Goal: Transaction & Acquisition: Download file/media

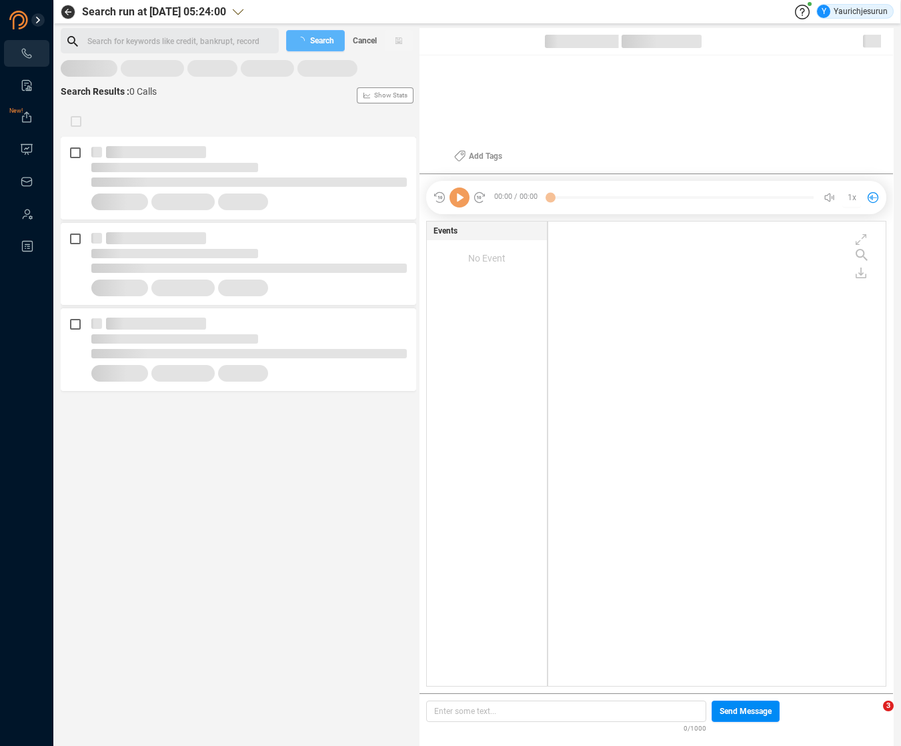
scroll to position [462, 331]
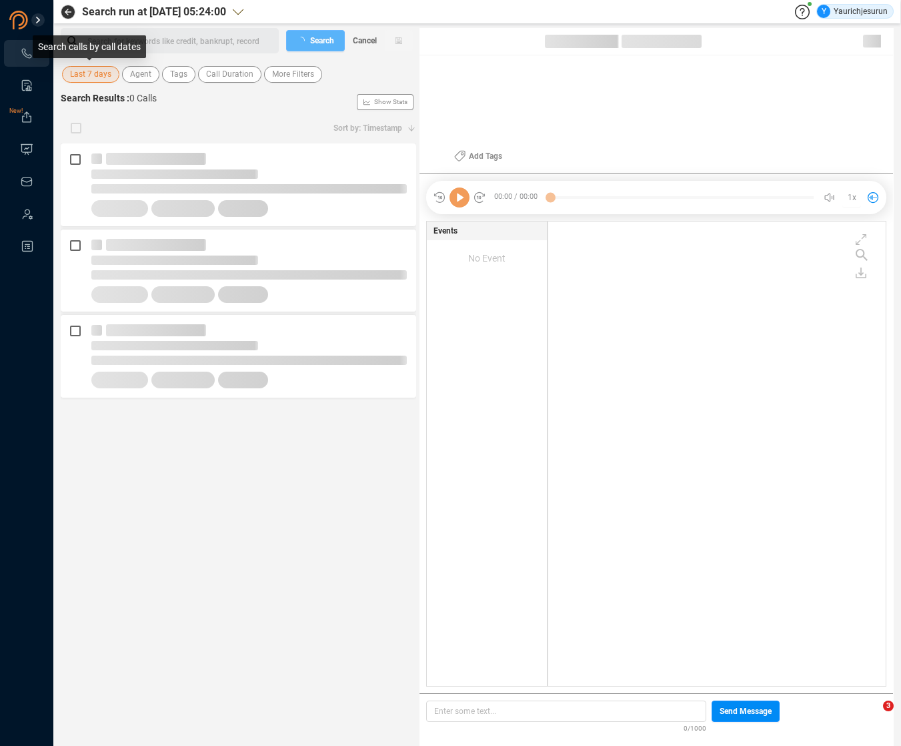
click at [100, 77] on span "Last 7 days" at bounding box center [90, 74] width 41 height 17
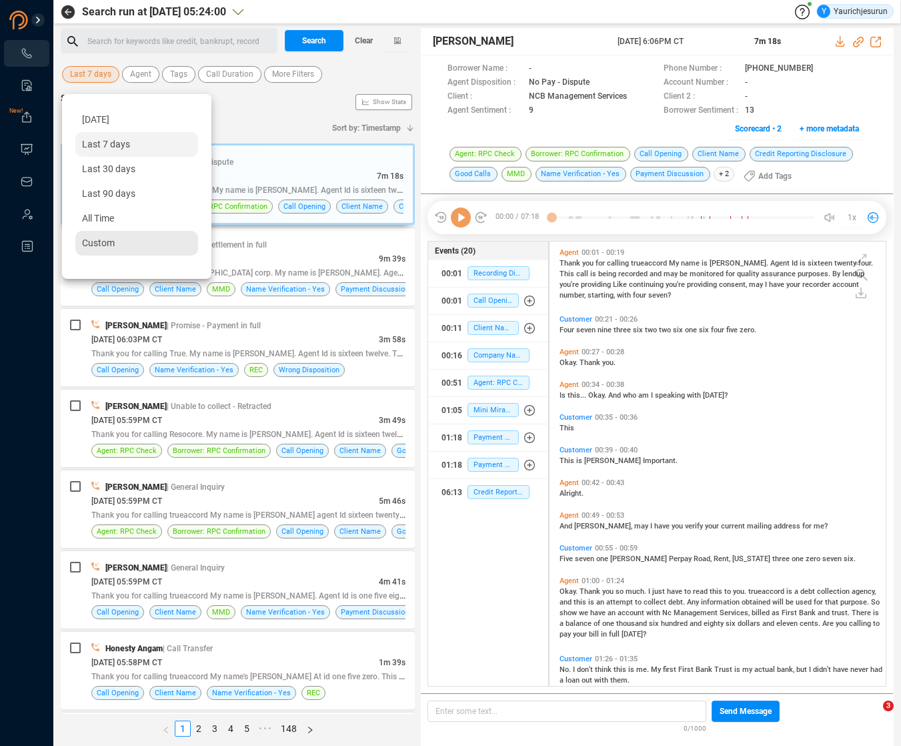
scroll to position [442, 330]
click at [100, 245] on span "Custom" at bounding box center [98, 242] width 33 height 11
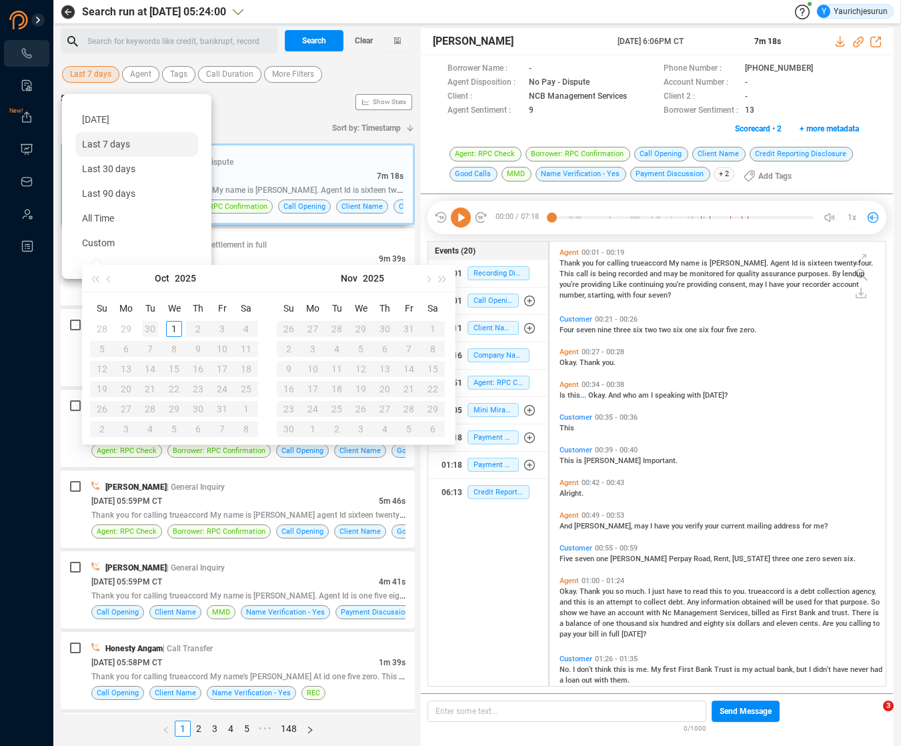
type input "2025-09-30"
click at [149, 329] on div "30" at bounding box center [150, 329] width 16 height 16
type input "2025-09-30"
click at [145, 407] on div "30" at bounding box center [150, 409] width 16 height 16
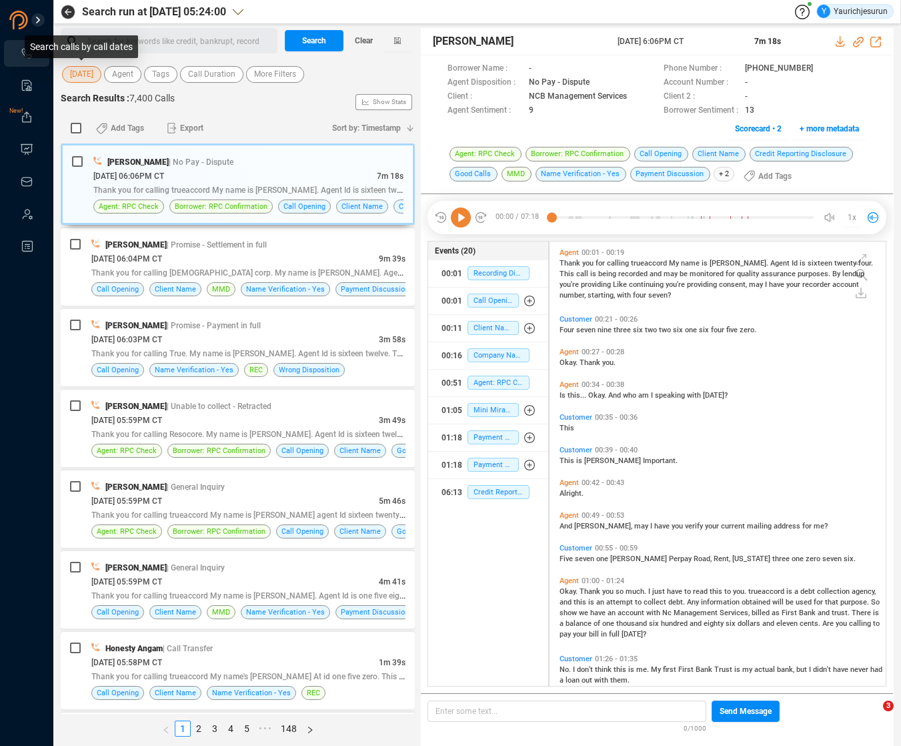
click at [77, 79] on span "30 Sep" at bounding box center [81, 74] width 23 height 17
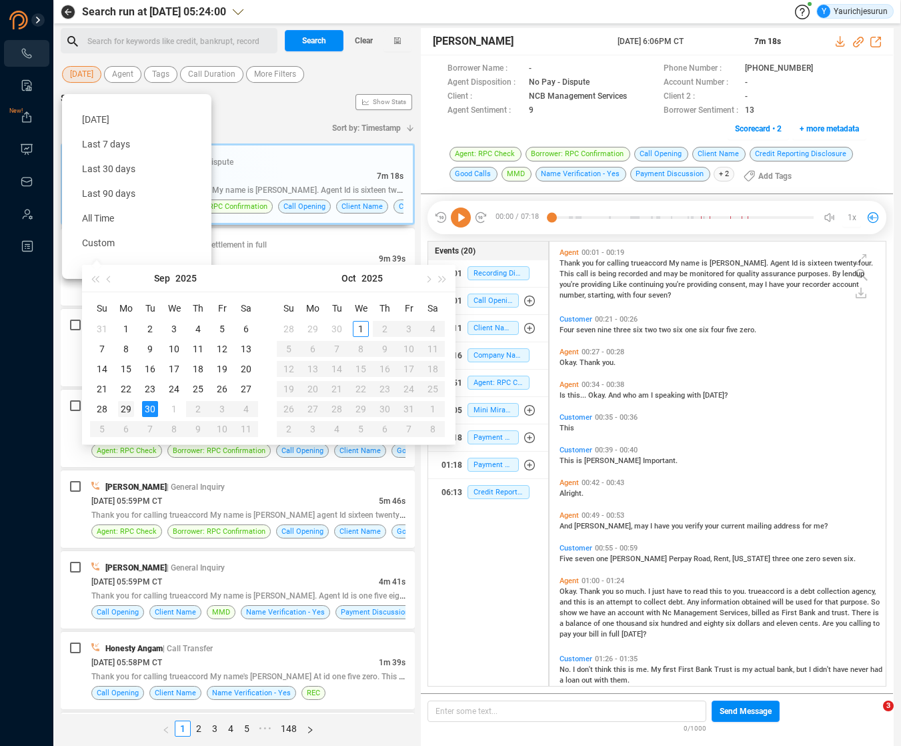
type input "2025-09-29"
click at [128, 406] on div "29" at bounding box center [126, 409] width 16 height 16
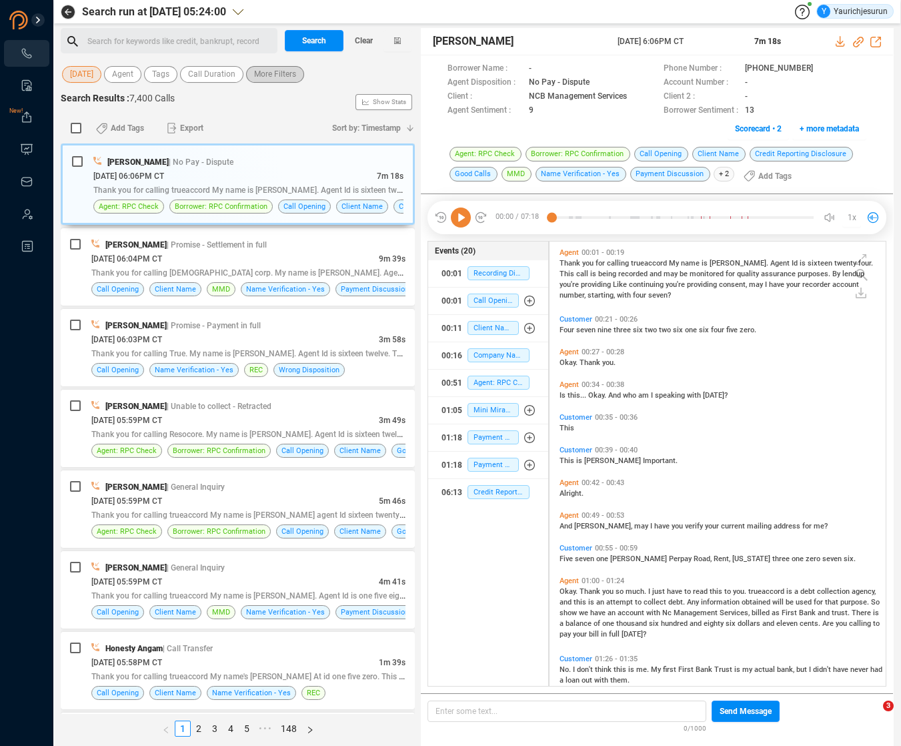
click at [294, 73] on button "More Filters" at bounding box center [275, 74] width 58 height 17
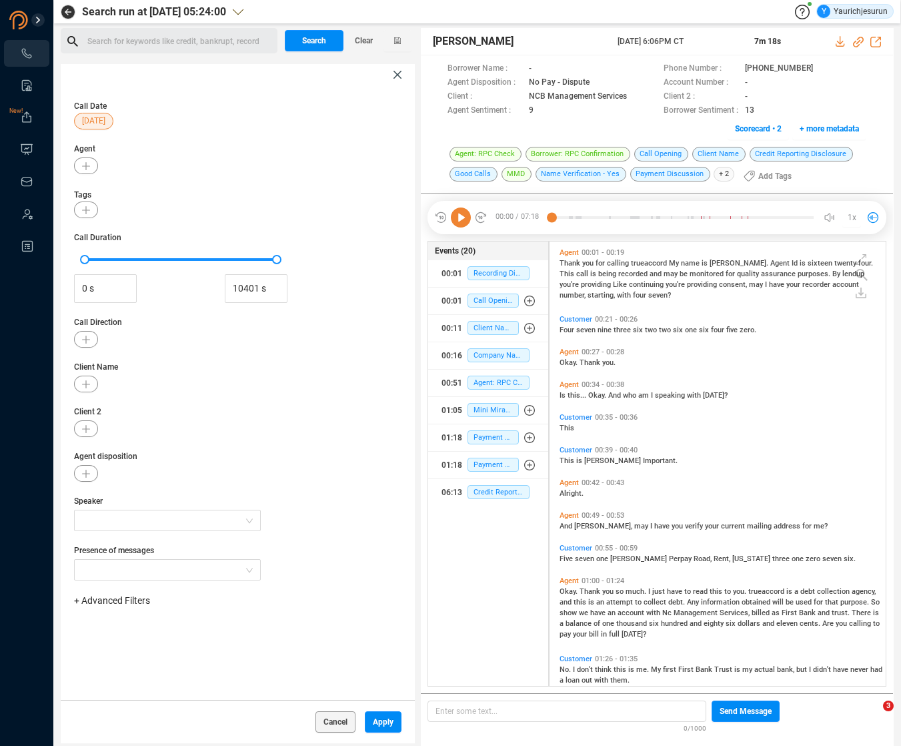
click at [115, 603] on span "+ Advanced Filters" at bounding box center [112, 600] width 76 height 11
click at [133, 547] on span "Phone Number" at bounding box center [118, 549] width 62 height 11
click at [222, 647] on div "Enter a comma separated list ﻿" at bounding box center [207, 642] width 253 height 29
click at [382, 715] on span "Apply" at bounding box center [383, 721] width 21 height 21
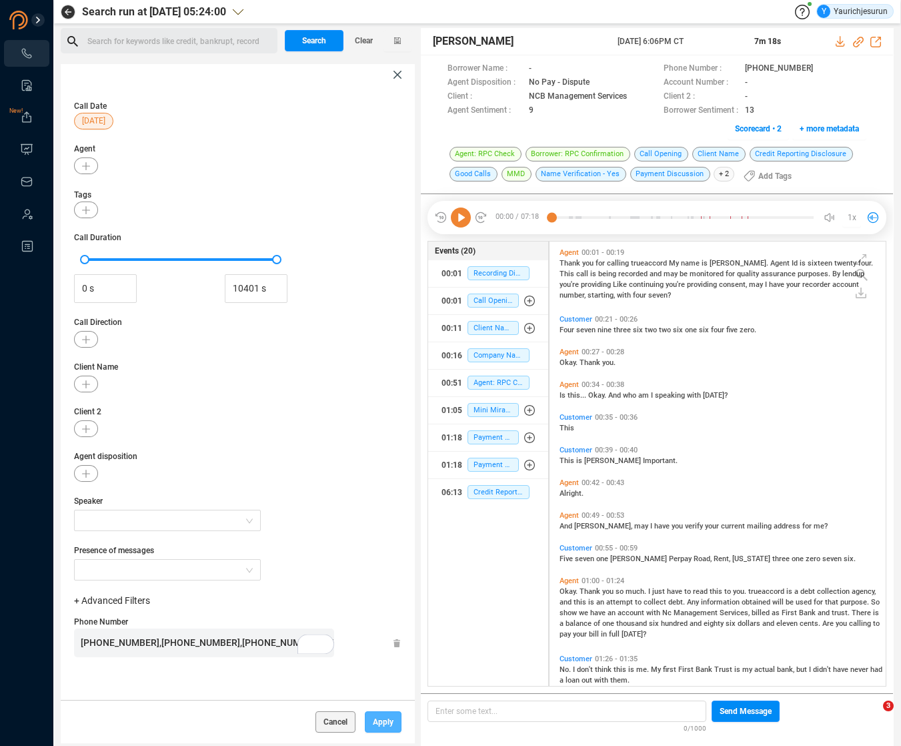
scroll to position [0, 0]
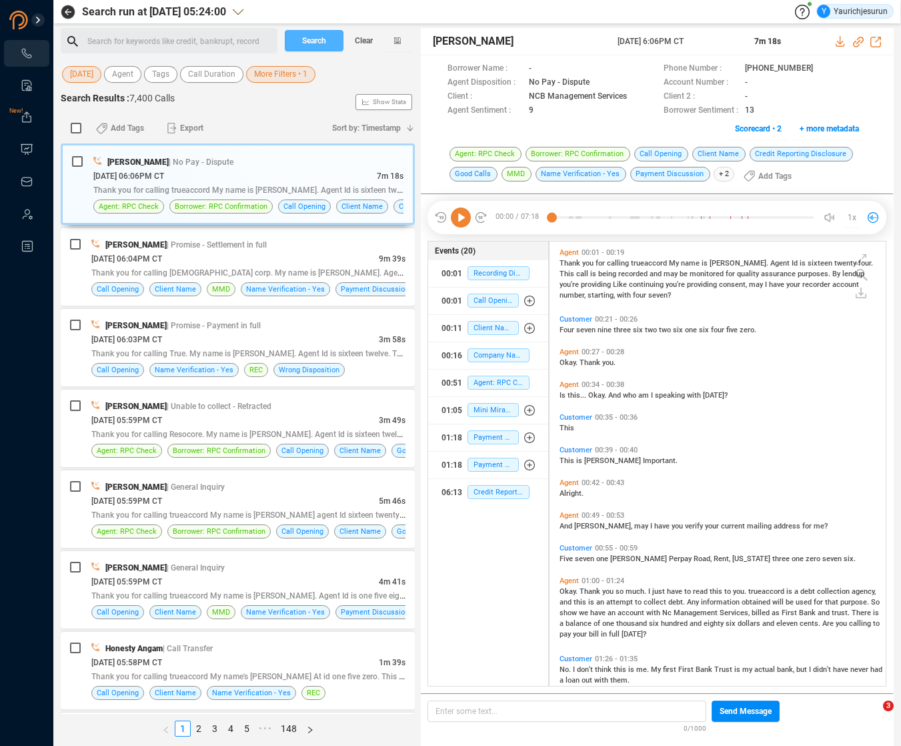
click at [322, 39] on span "Search" at bounding box center [314, 40] width 24 height 21
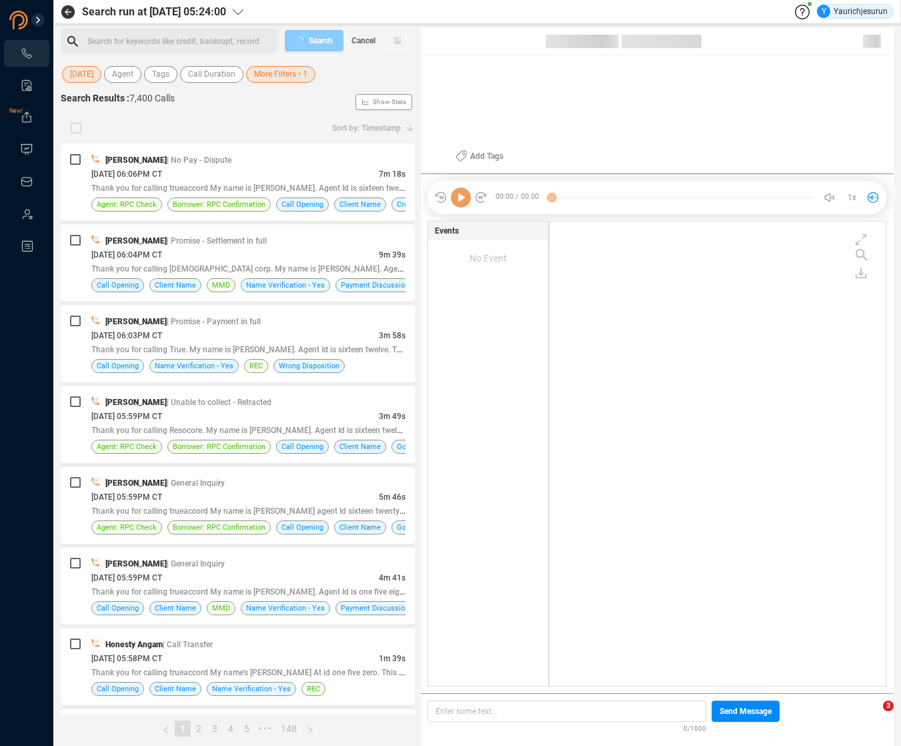
scroll to position [462, 330]
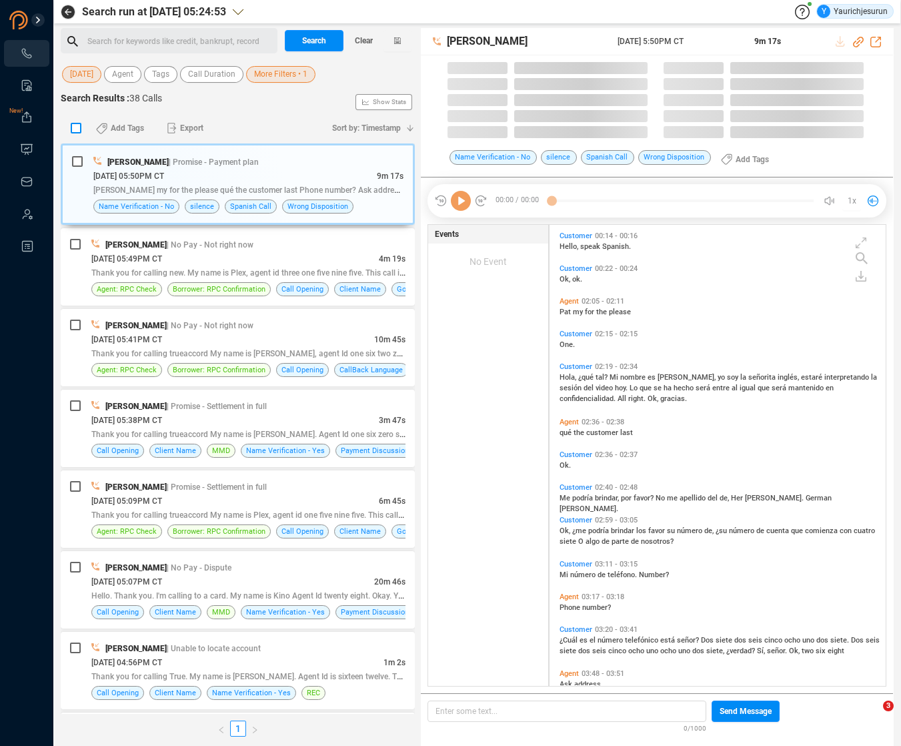
click at [74, 125] on input "checkbox" at bounding box center [76, 128] width 11 height 11
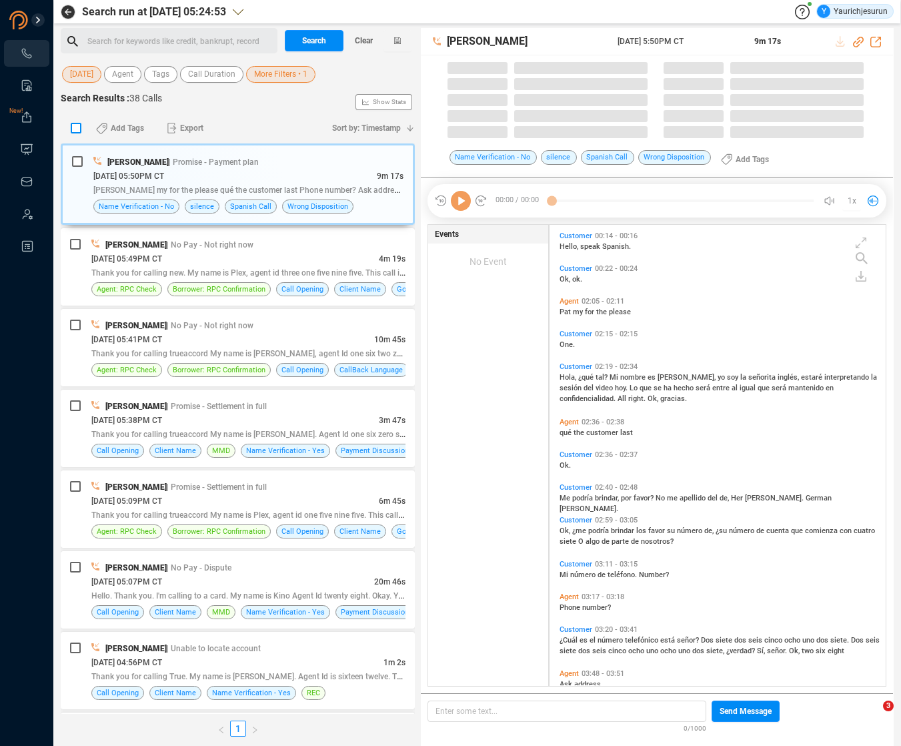
checkbox input "true"
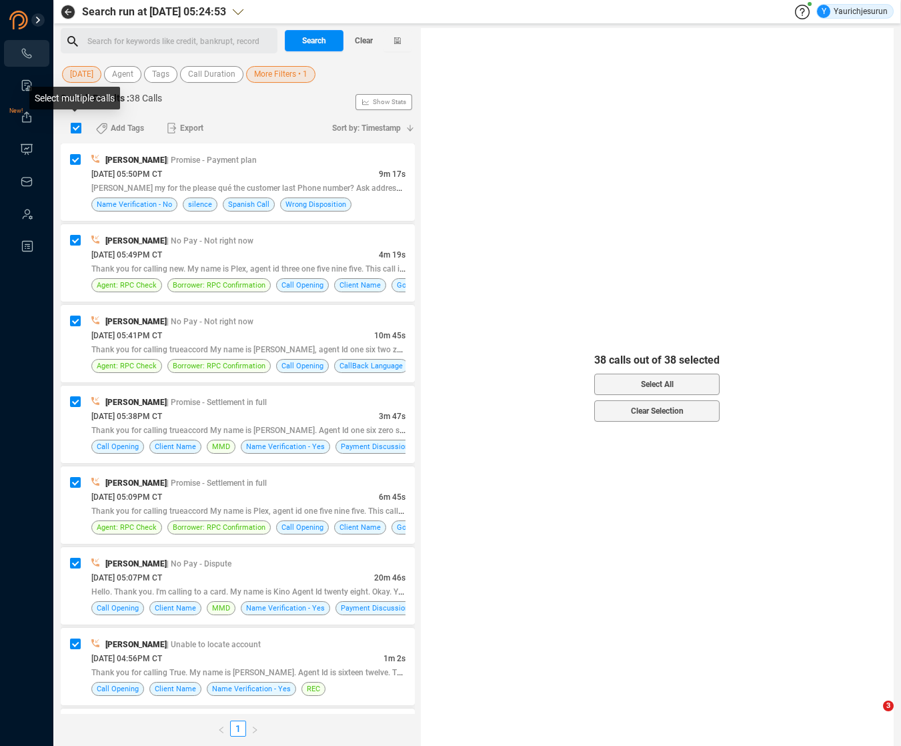
checkbox input "true"
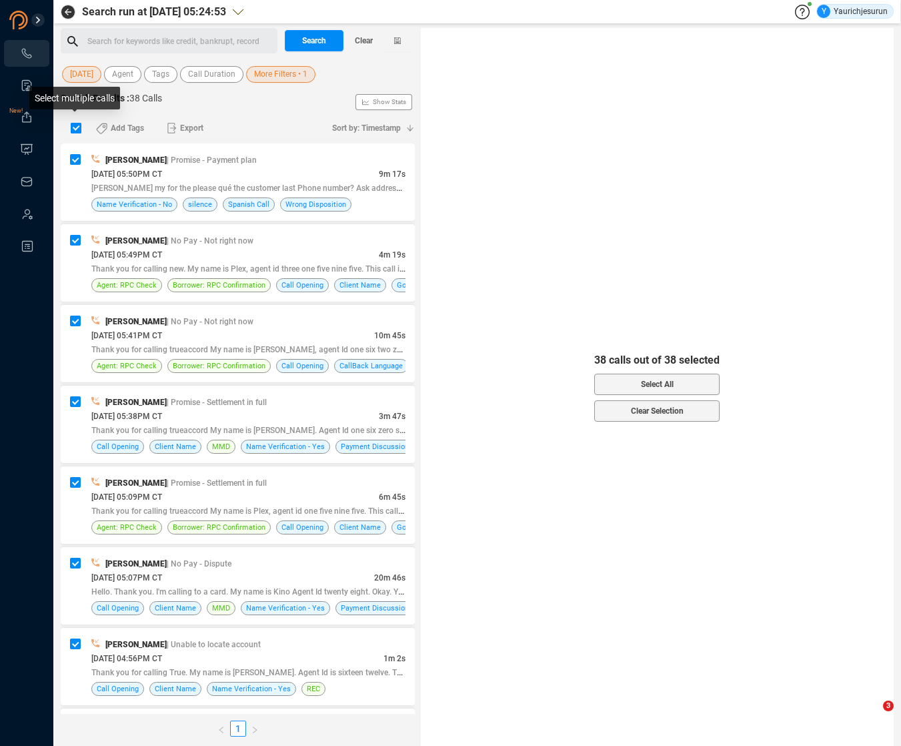
checkbox input "true"
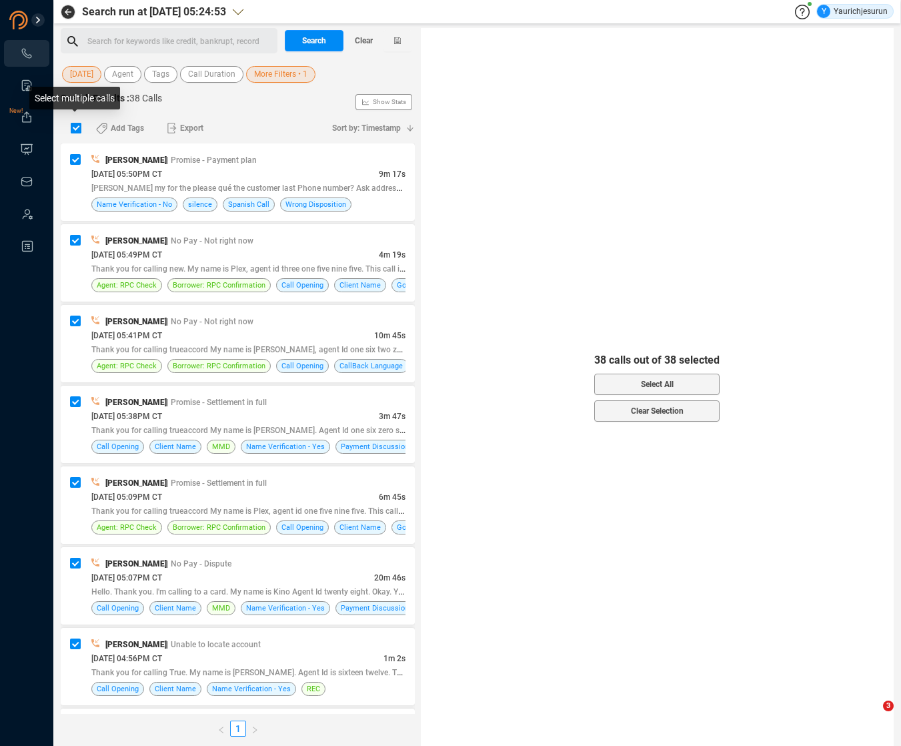
checkbox input "true"
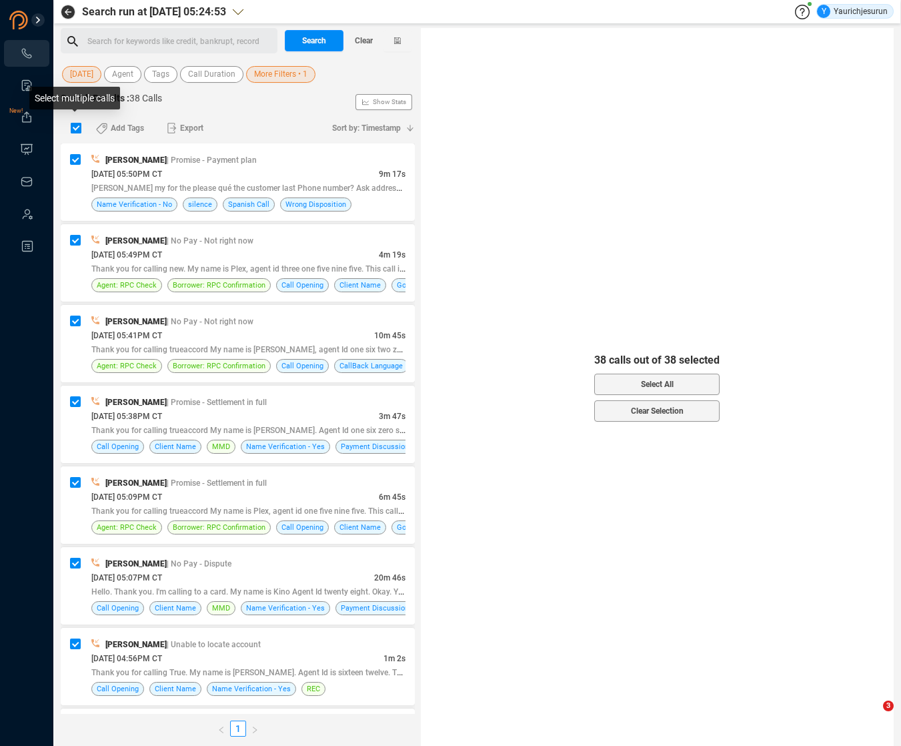
checkbox input "true"
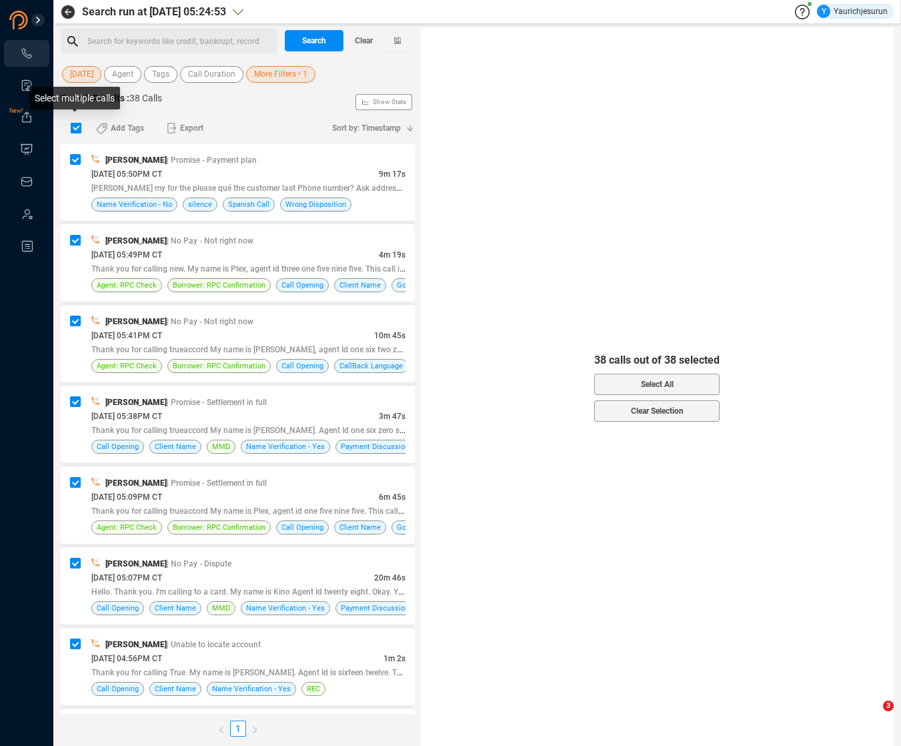
checkbox input "true"
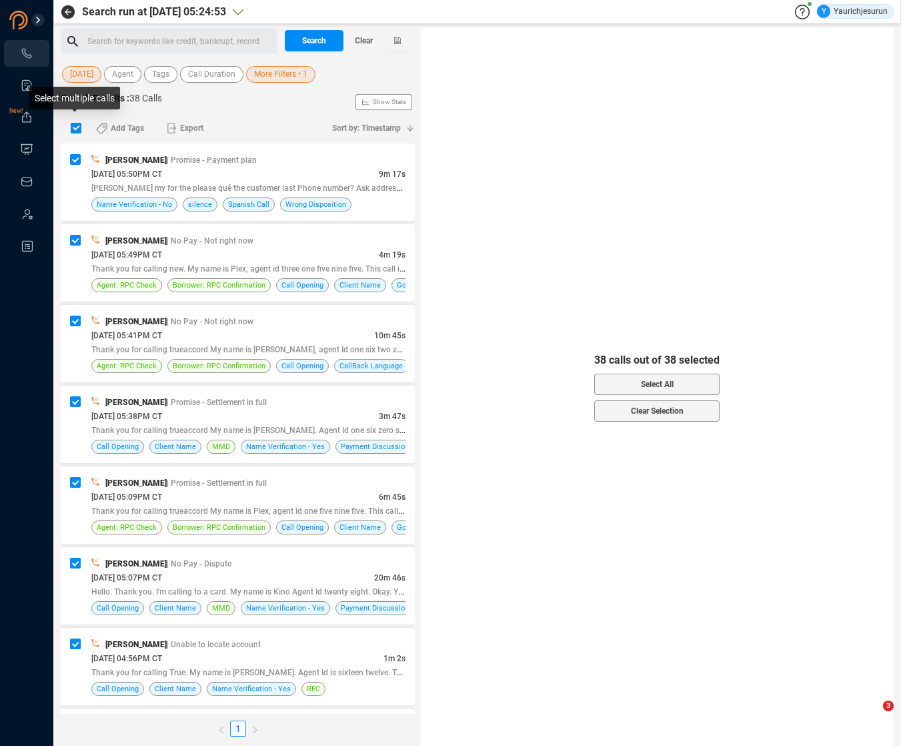
checkbox input "true"
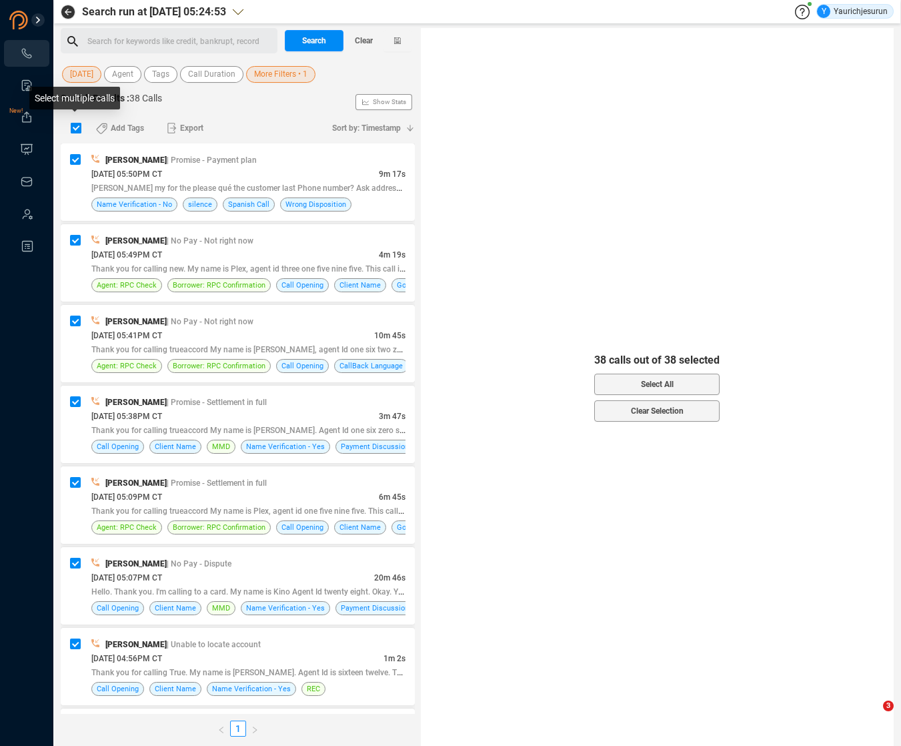
checkbox input "true"
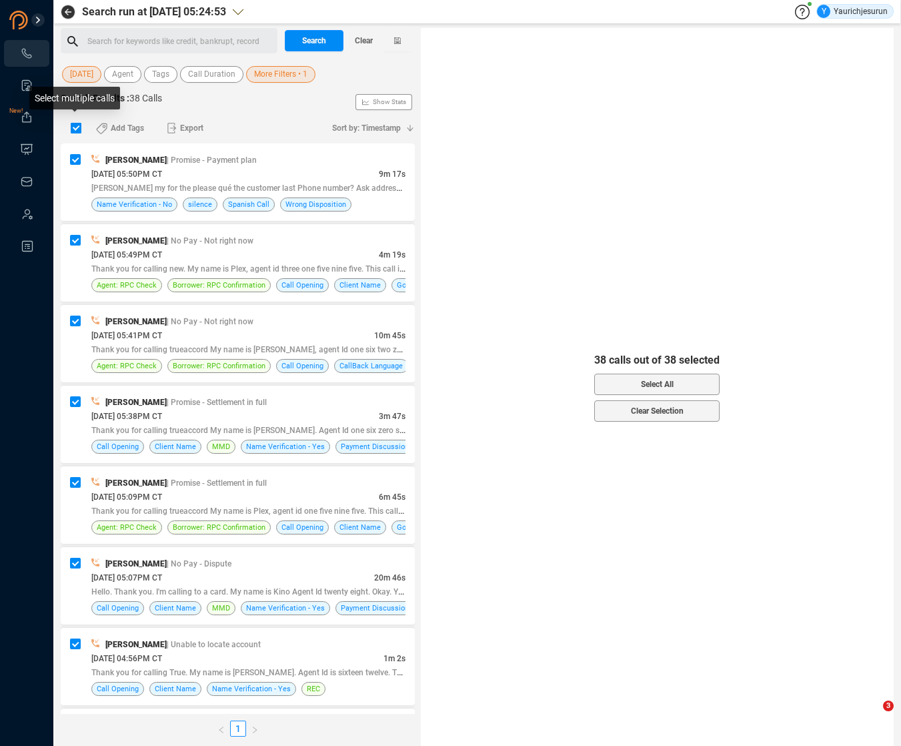
checkbox input "true"
click at [648, 383] on span "Select All" at bounding box center [657, 384] width 33 height 21
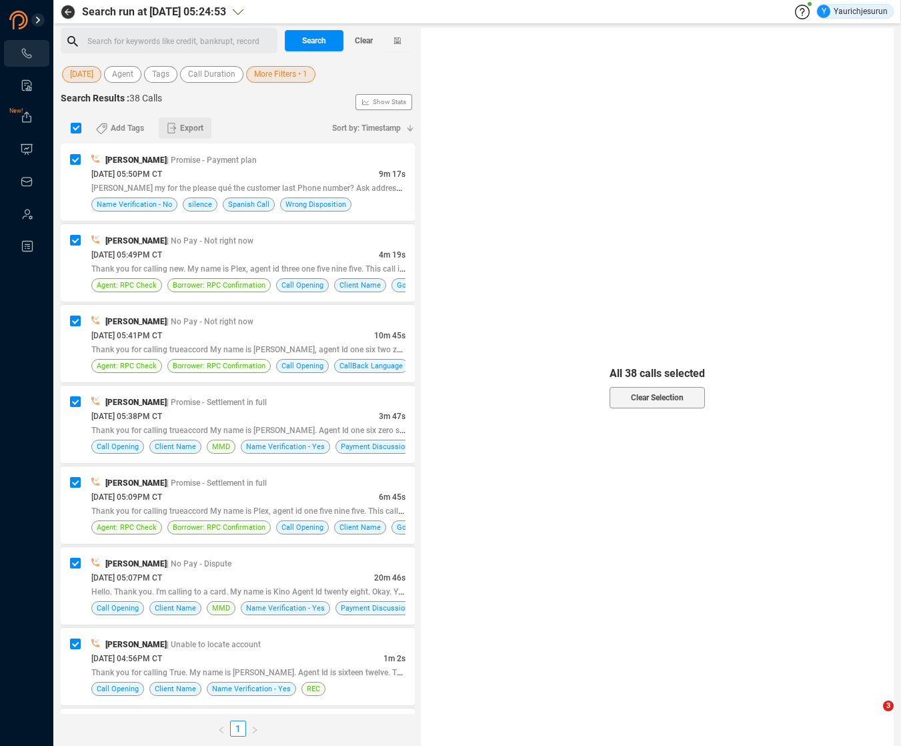
click at [203, 135] on button "Export" at bounding box center [185, 127] width 53 height 21
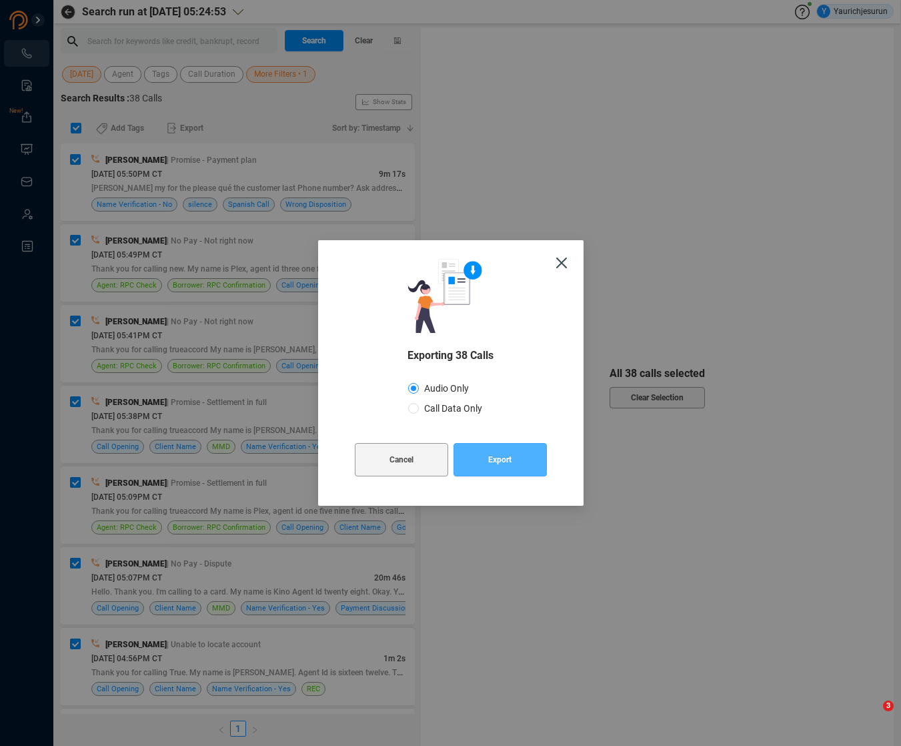
click at [496, 468] on span "Export" at bounding box center [499, 459] width 23 height 33
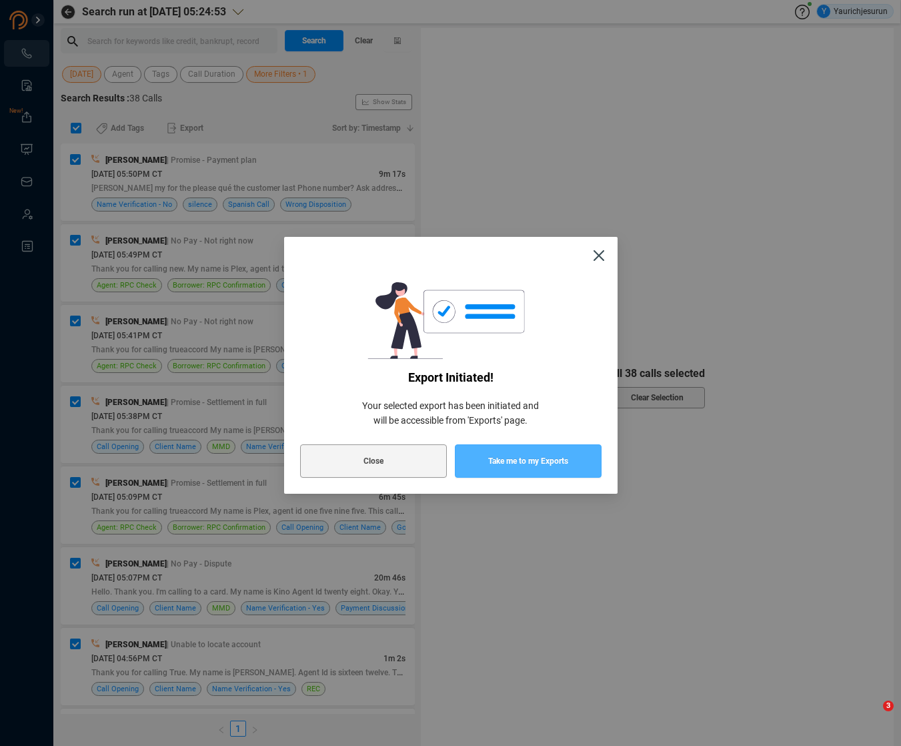
click at [548, 463] on span "Take me to my Exports" at bounding box center [528, 460] width 80 height 33
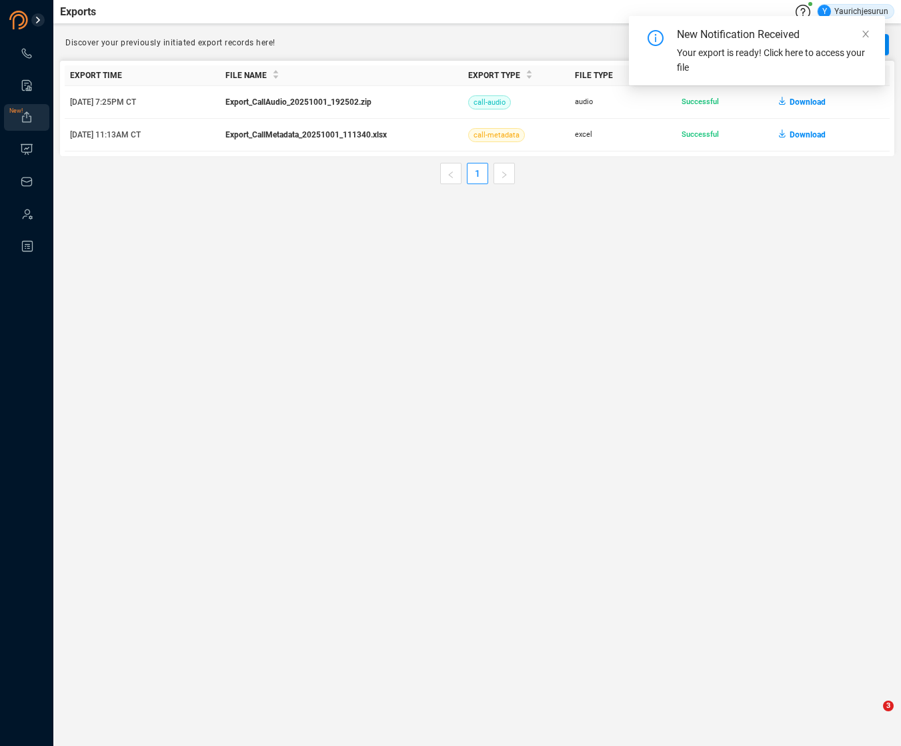
click at [730, 231] on main "Exports Y Yaurichjesurun Discover your previously initiated export records here…" at bounding box center [477, 373] width 848 height 746
click at [802, 99] on span "Download" at bounding box center [808, 101] width 36 height 21
